Goal: Find specific page/section: Find specific page/section

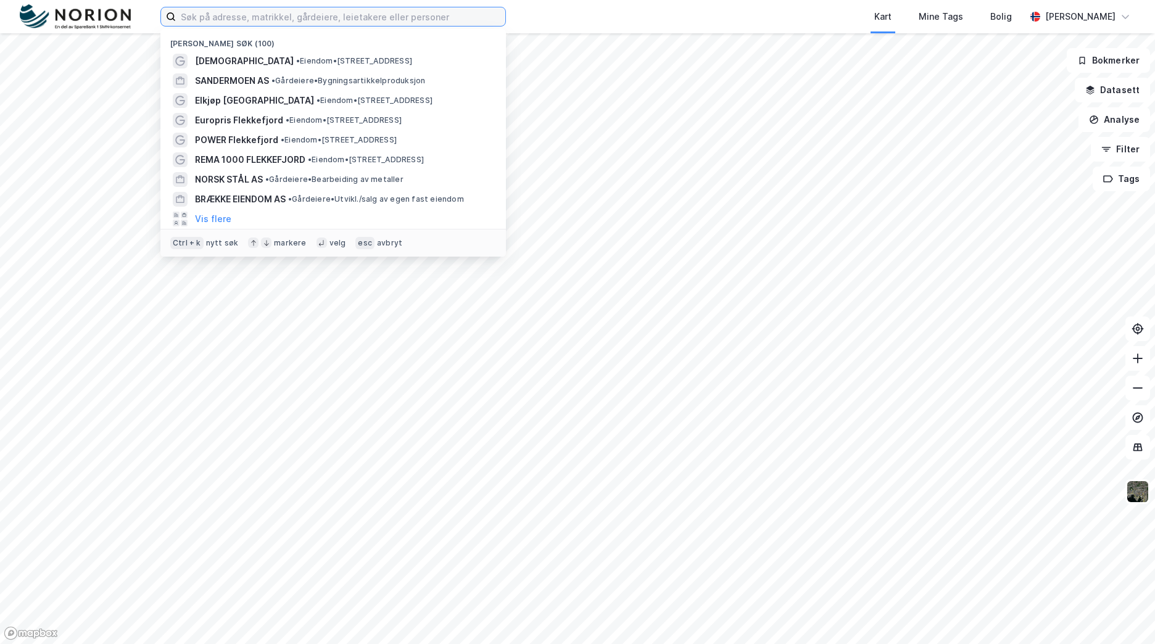
click at [376, 16] on input at bounding box center [340, 16] width 329 height 19
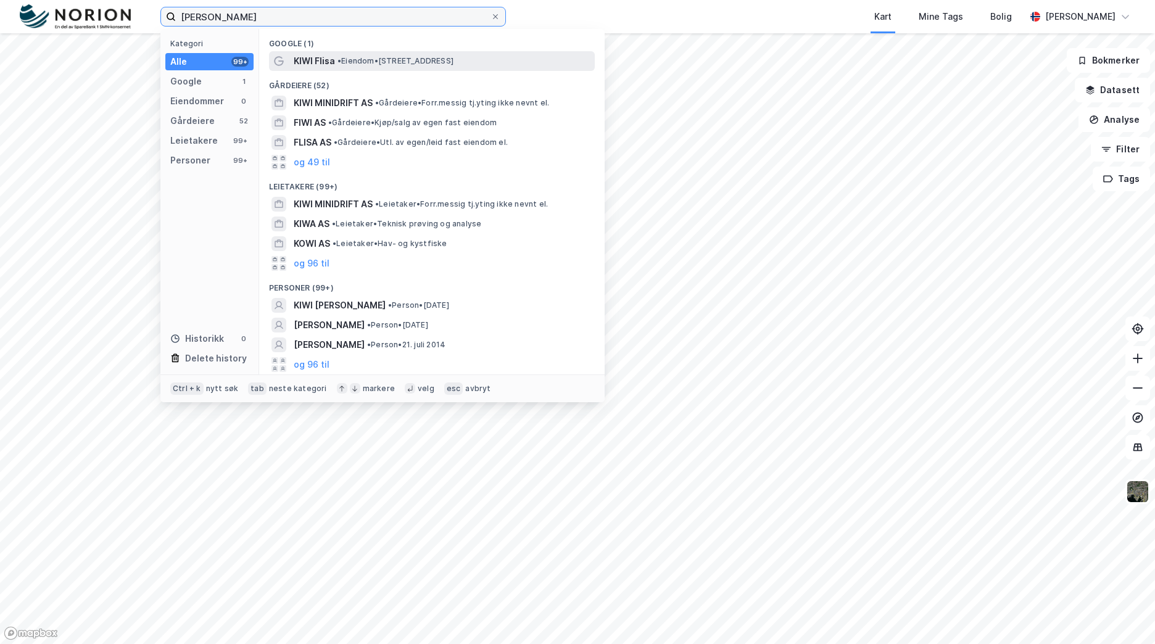
type input "kiwi flisa"
click at [401, 60] on span "• Eiendom • Idrettsvegen 3, 2270 Flisa" at bounding box center [395, 61] width 116 height 10
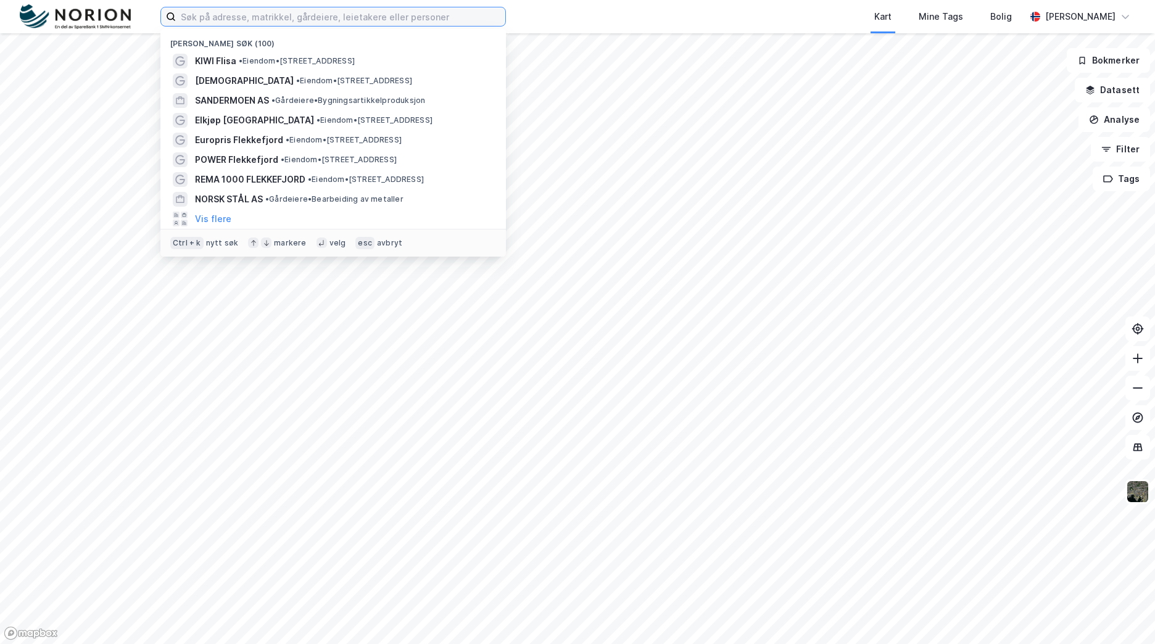
click at [384, 13] on input at bounding box center [340, 16] width 329 height 19
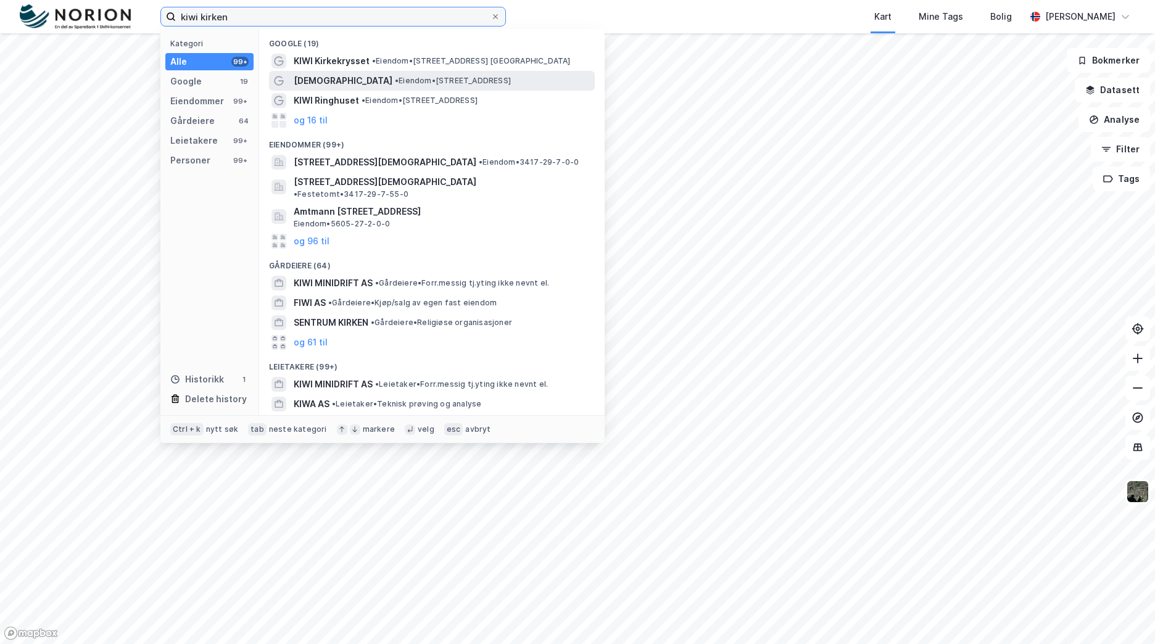
type input "kiwi kirken"
click at [395, 78] on span "• Eiendom • Gartnerivegen 6, 2260 Kirkenær" at bounding box center [453, 81] width 116 height 10
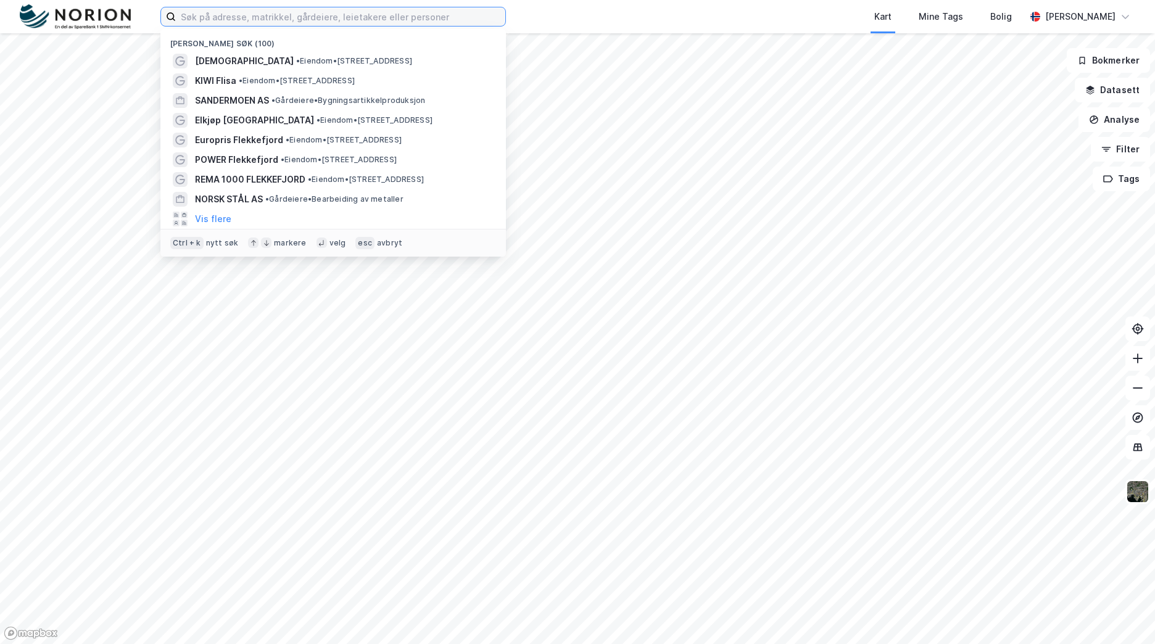
click at [242, 14] on input at bounding box center [340, 16] width 329 height 19
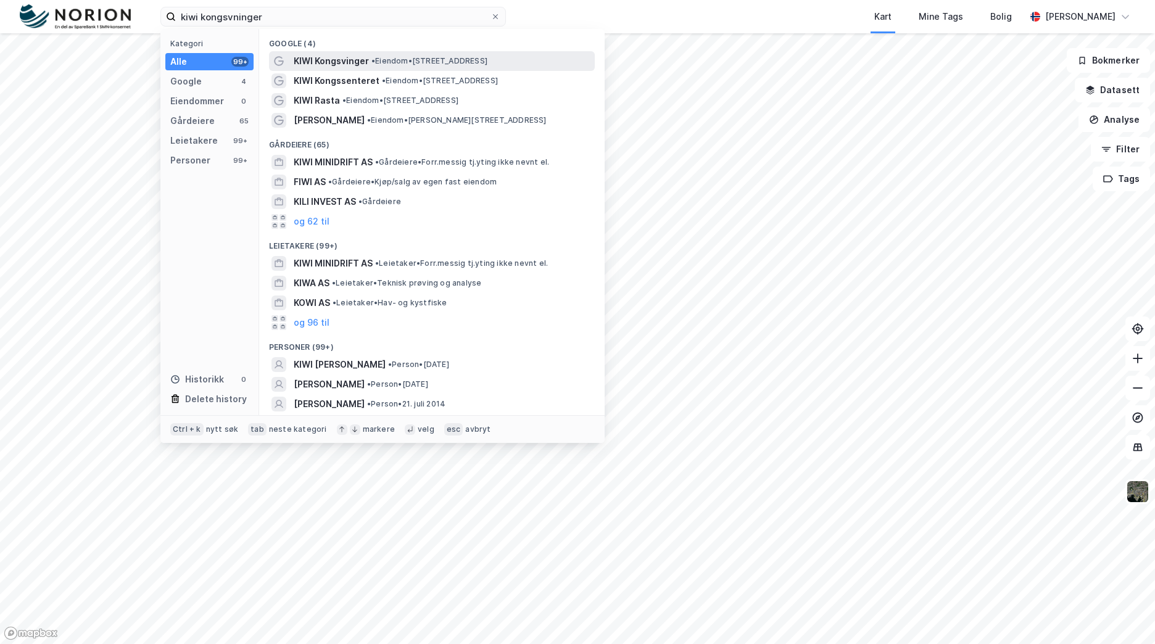
click at [408, 62] on span "• Eiendom • [STREET_ADDRESS]" at bounding box center [429, 61] width 116 height 10
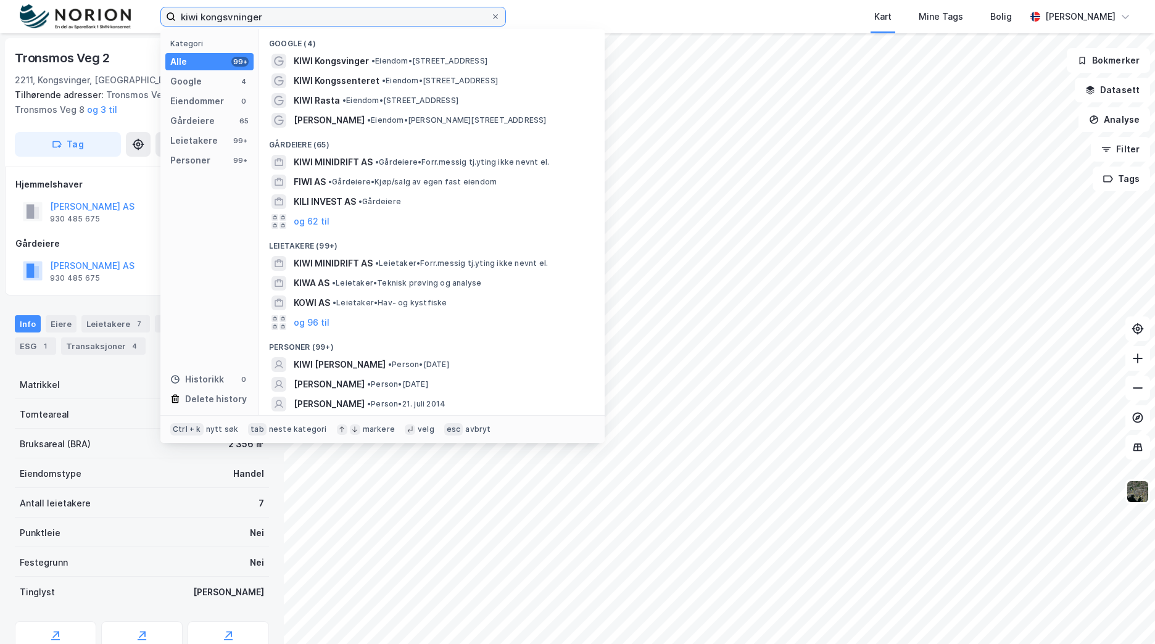
click at [397, 25] on input "kiwi kongsvninger" at bounding box center [333, 16] width 315 height 19
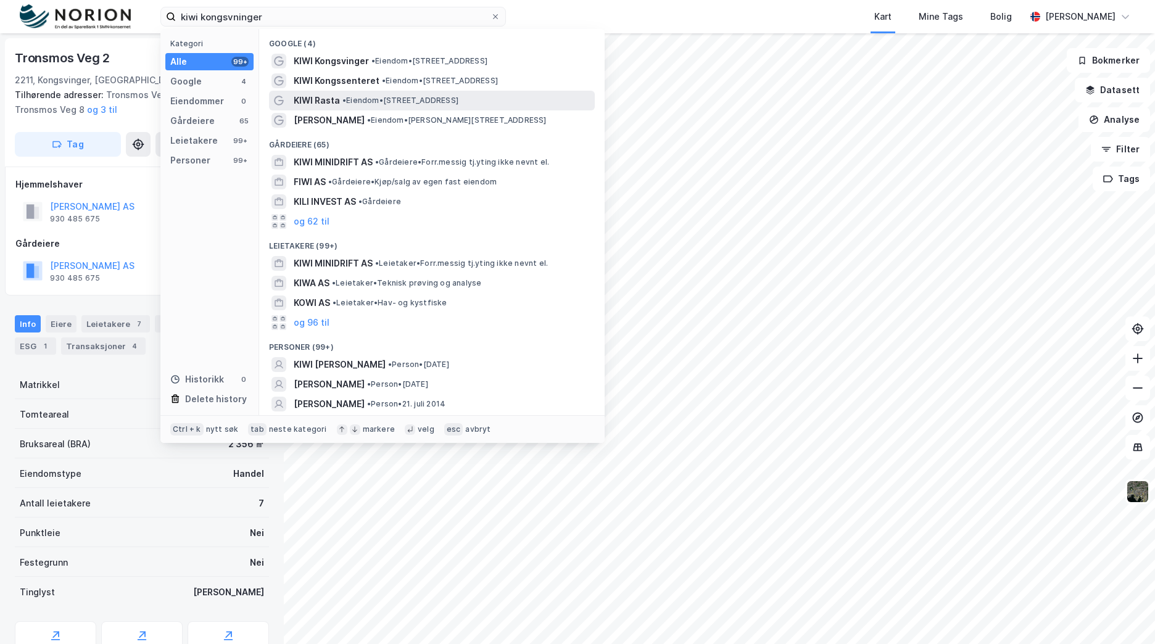
click at [403, 94] on div "KIWI Rasta • Eiendom • Kongevegen 20, 2211 Kongsvinger" at bounding box center [443, 100] width 299 height 15
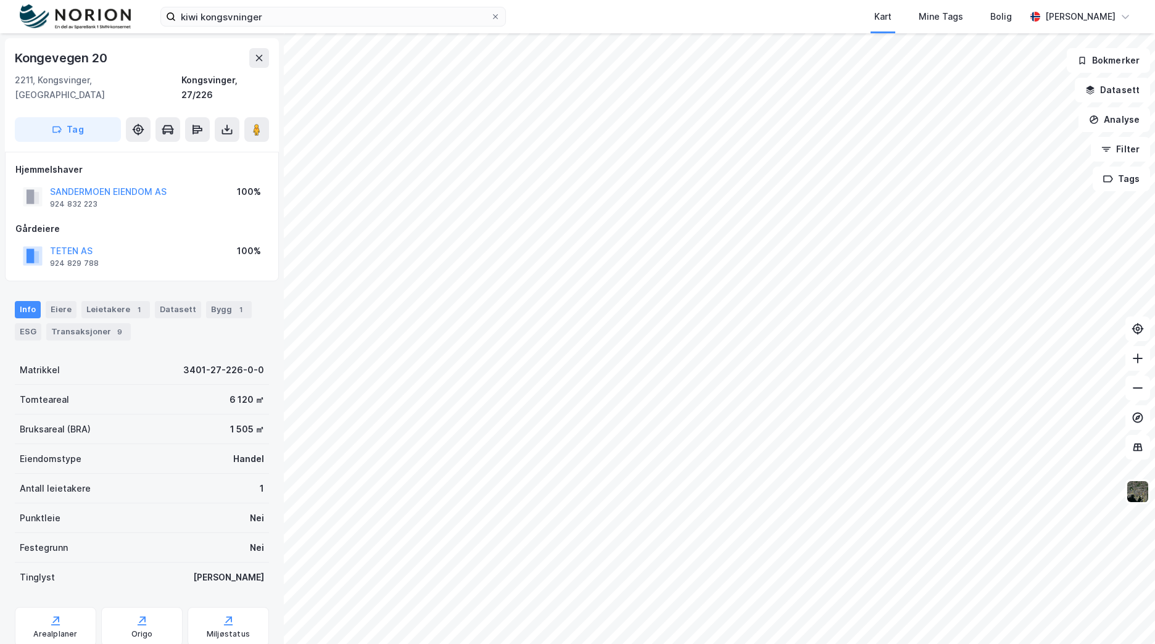
click at [377, 28] on div "kiwi kongsvninger Kart Mine Tags Bolig Mathias Aksnes" at bounding box center [577, 16] width 1155 height 33
click at [377, 22] on input "kiwi kongsvninger" at bounding box center [333, 16] width 315 height 19
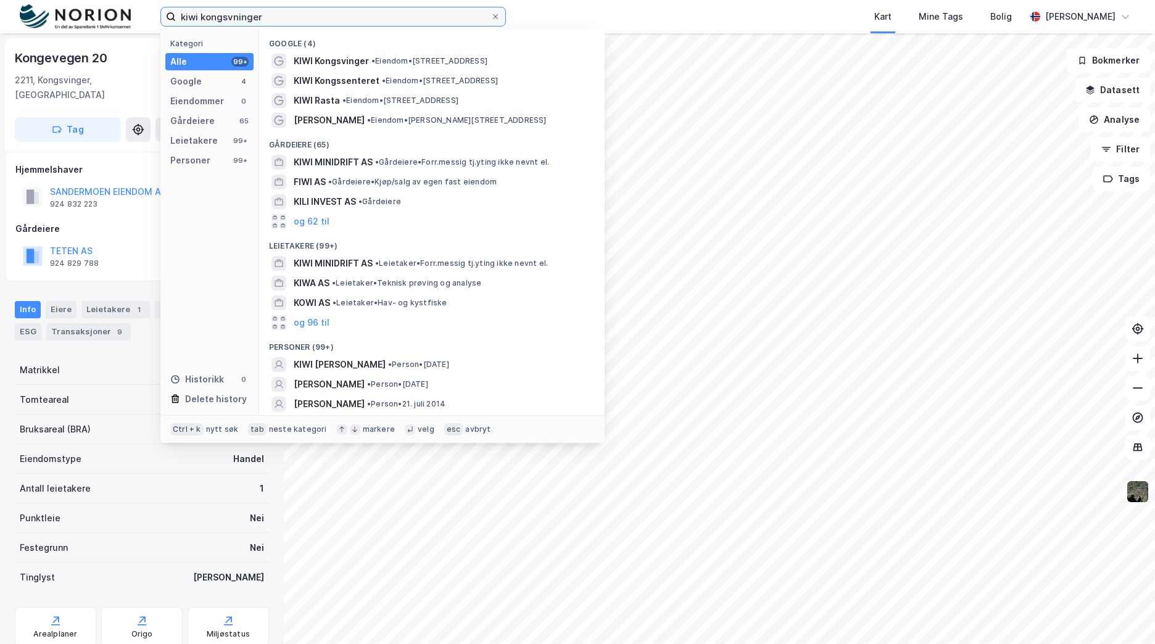
click at [377, 22] on input "kiwi kongsvninger" at bounding box center [333, 16] width 315 height 19
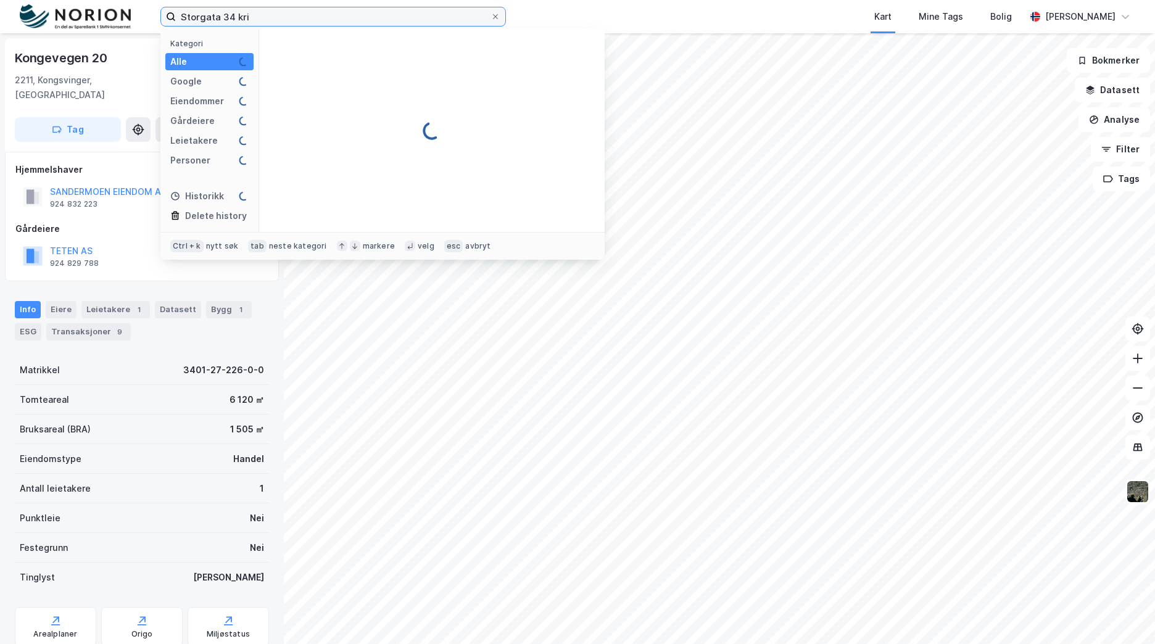
type input "Storgata 34 kri"
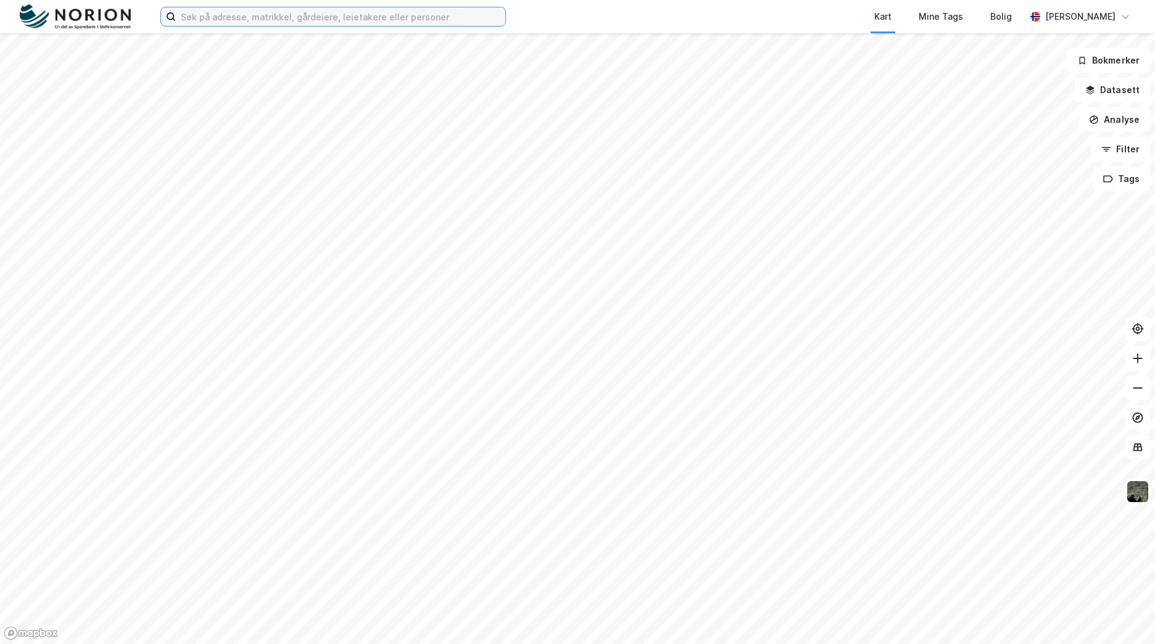
click at [350, 7] on input at bounding box center [340, 16] width 329 height 19
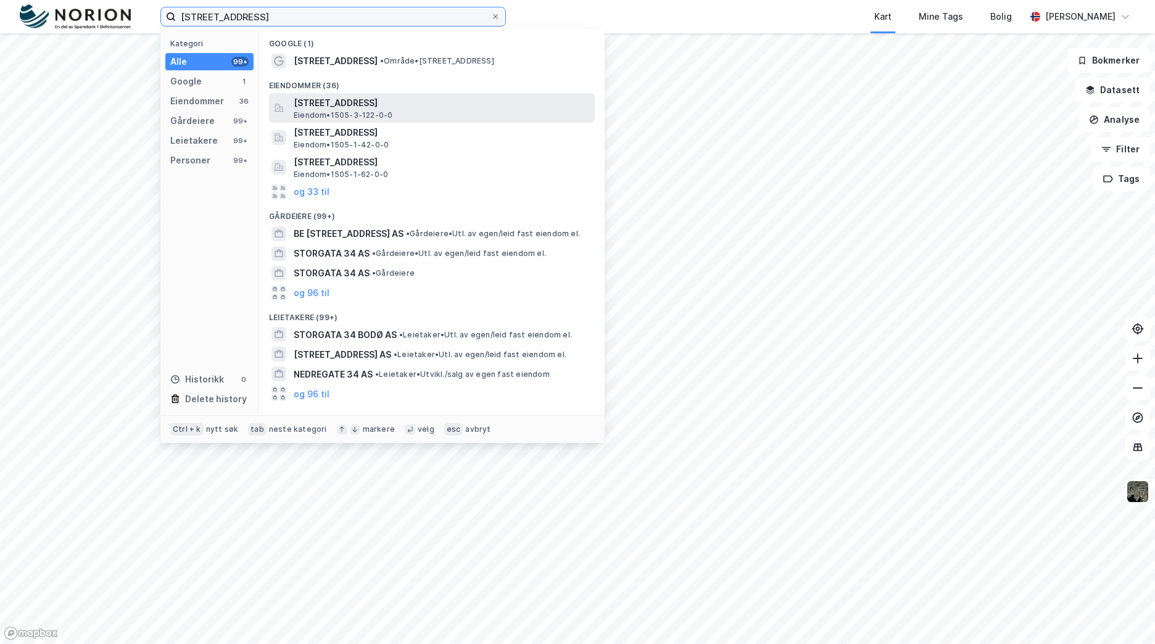
type input "[STREET_ADDRESS]"
click at [388, 100] on span "[STREET_ADDRESS]" at bounding box center [442, 103] width 296 height 15
